Goal: Information Seeking & Learning: Check status

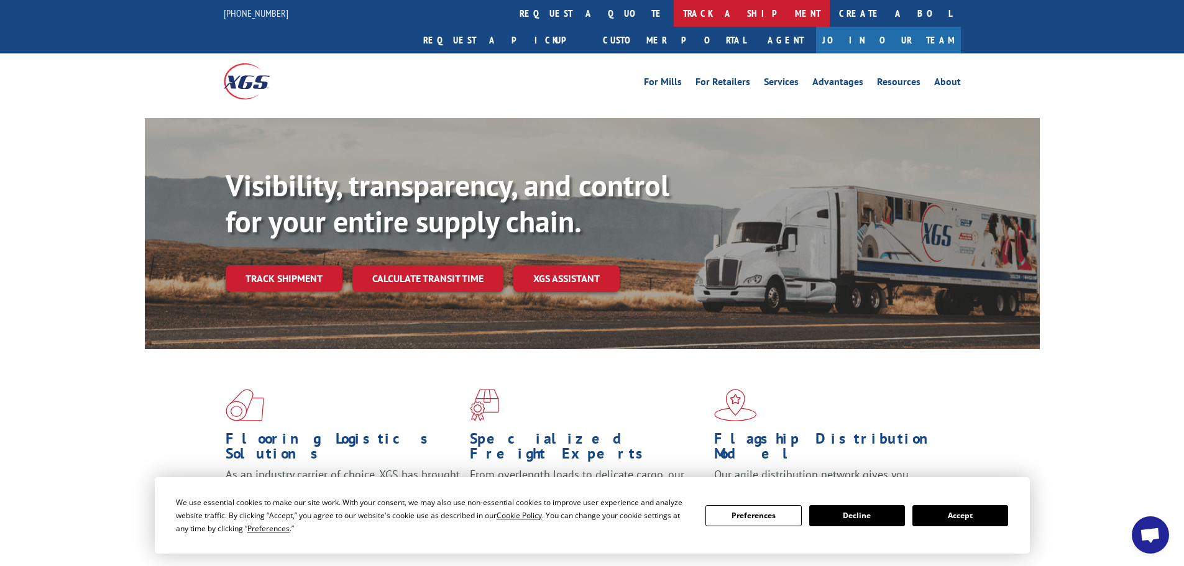
click at [674, 6] on link "track a shipment" at bounding box center [752, 13] width 156 height 27
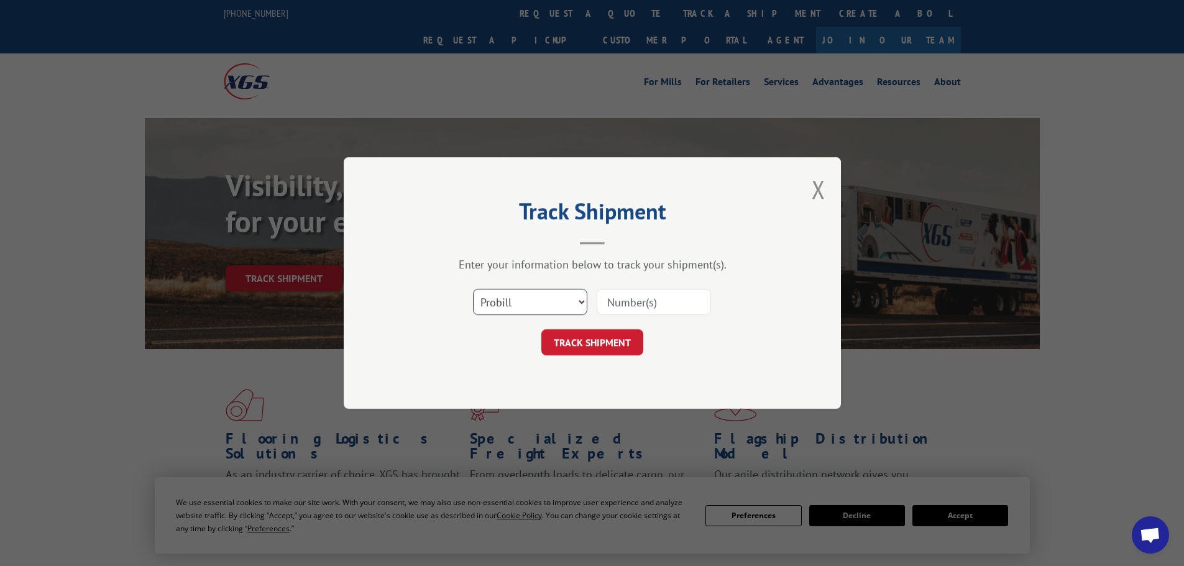
click at [520, 298] on select "Select category... Probill BOL PO" at bounding box center [530, 302] width 114 height 26
select select "bol"
click at [473, 289] on select "Select category... Probill BOL PO" at bounding box center [530, 302] width 114 height 26
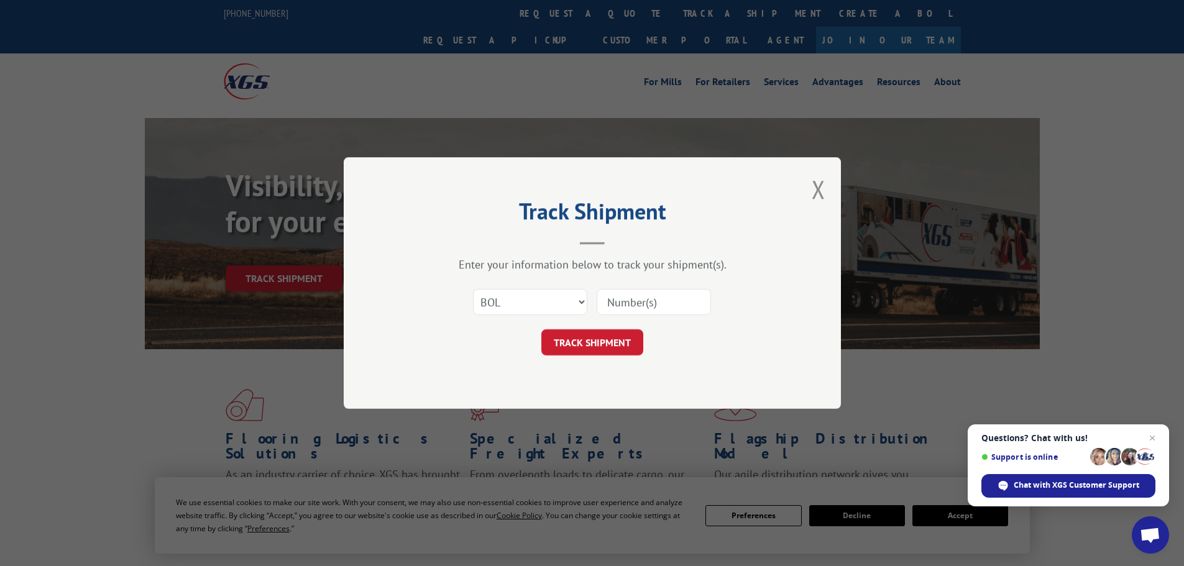
click at [625, 291] on input at bounding box center [654, 302] width 114 height 26
paste input "5509743"
type input "5509743"
click at [590, 330] on button "TRACK SHIPMENT" at bounding box center [592, 342] width 102 height 26
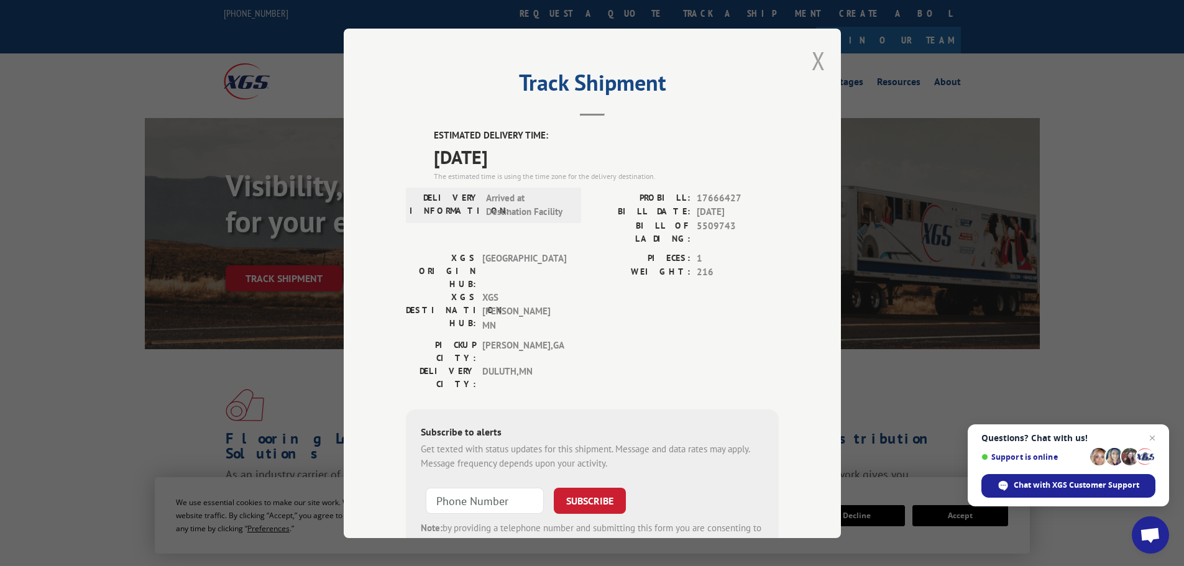
click at [815, 63] on button "Close modal" at bounding box center [819, 60] width 14 height 33
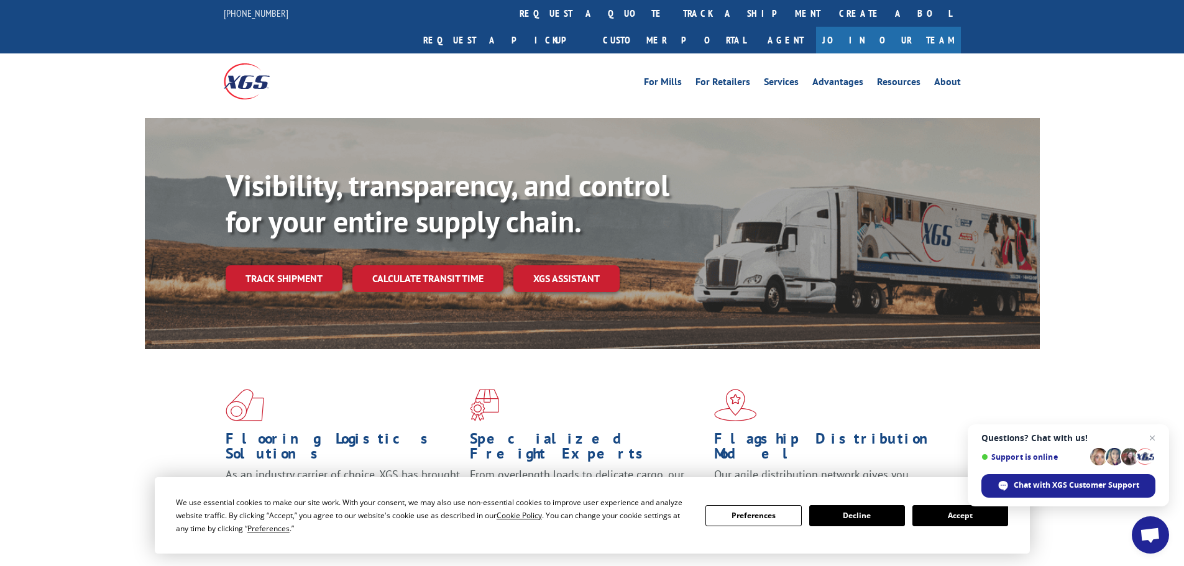
drag, startPoint x: 536, startPoint y: 17, endPoint x: 520, endPoint y: 66, distance: 51.7
click at [674, 17] on link "track a shipment" at bounding box center [752, 13] width 156 height 27
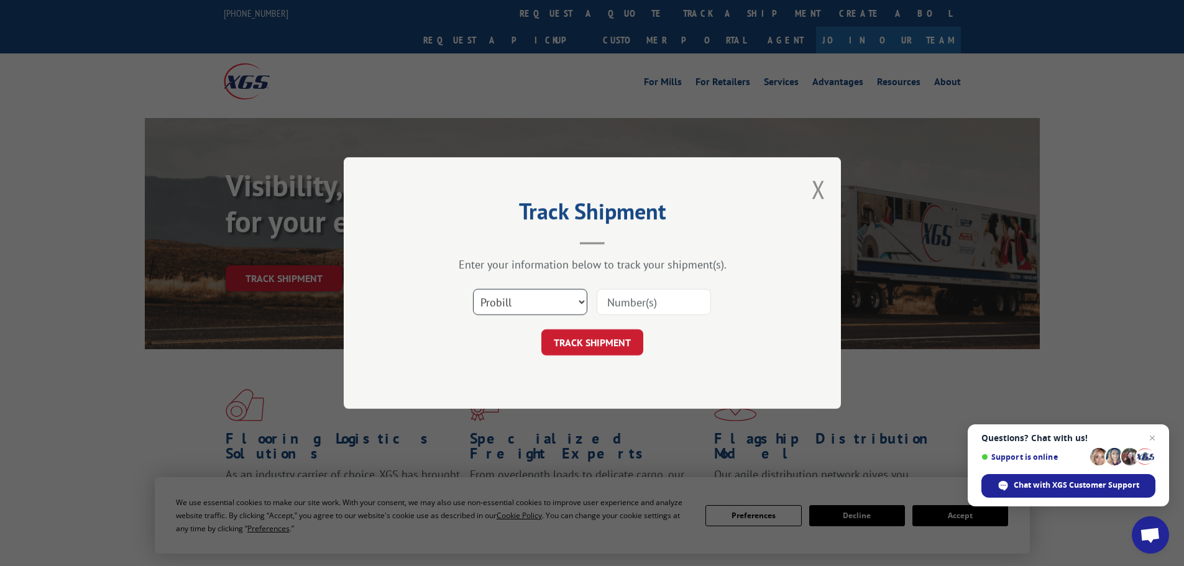
click at [492, 303] on select "Select category... Probill BOL PO" at bounding box center [530, 302] width 114 height 26
select select "bol"
click at [473, 289] on select "Select category... Probill BOL PO" at bounding box center [530, 302] width 114 height 26
click at [653, 292] on input at bounding box center [654, 302] width 114 height 26
paste input "7060159"
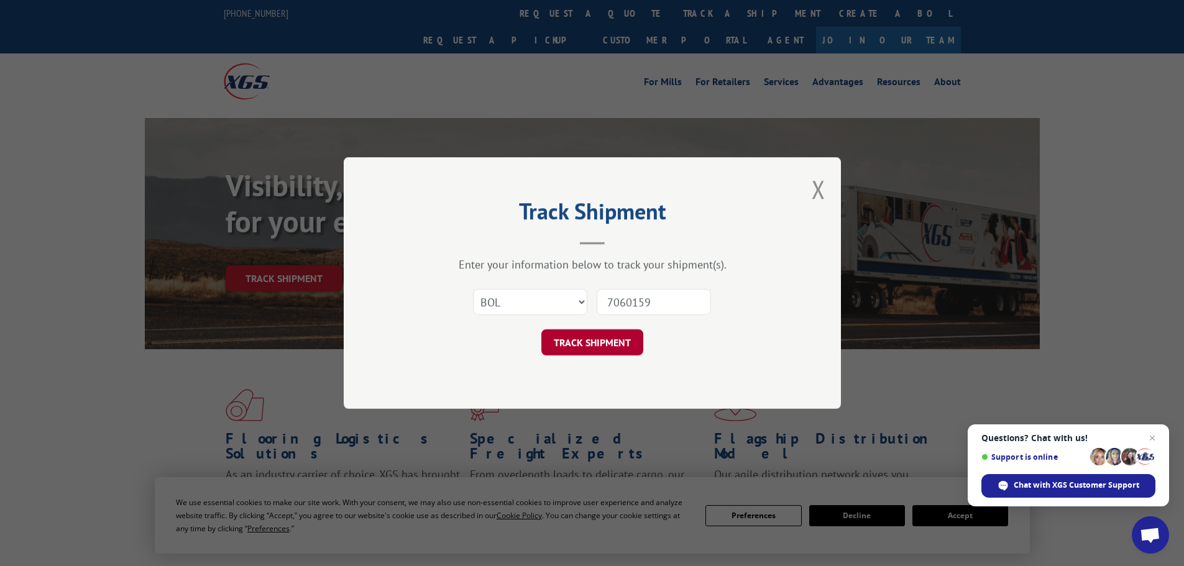
type input "7060159"
click at [604, 345] on button "TRACK SHIPMENT" at bounding box center [592, 342] width 102 height 26
